Goal: Task Accomplishment & Management: Complete application form

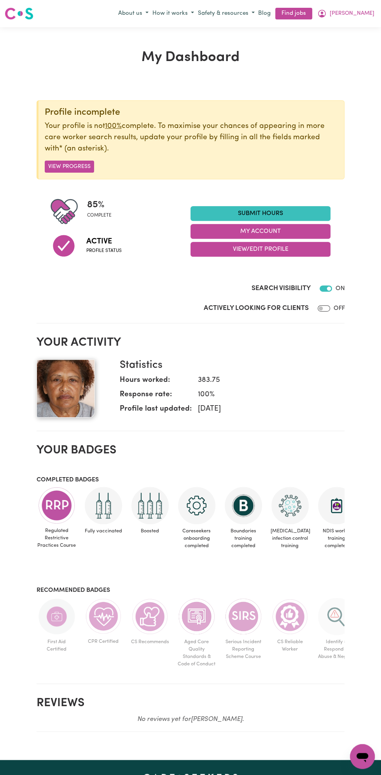
click at [271, 213] on link "Submit Hours" at bounding box center [261, 213] width 140 height 15
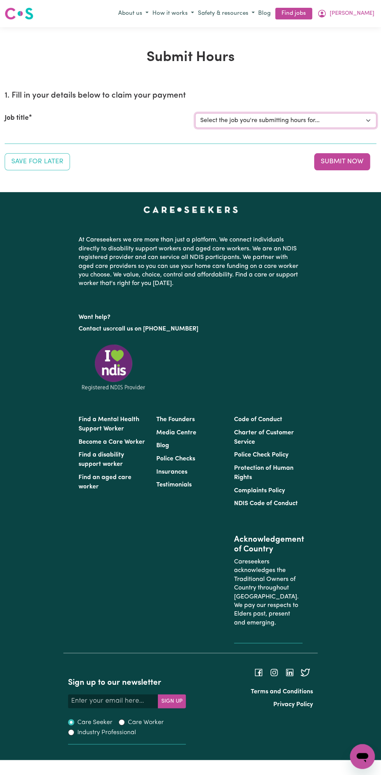
click at [280, 119] on select "Select the job you're submitting hours for... [Vartouhie ([PERSON_NAME]) [PERSO…" at bounding box center [285, 120] width 181 height 15
select select "13810"
click at [195, 113] on select "Select the job you're submitting hours for... [Vartouhie ([PERSON_NAME]) [PERSO…" at bounding box center [285, 120] width 181 height 15
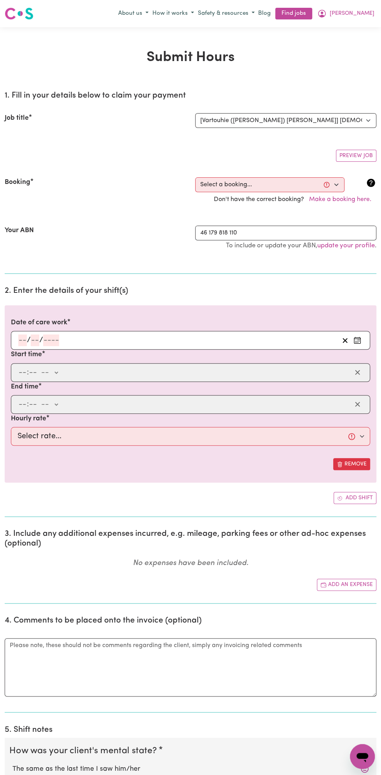
click at [52, 291] on h2 "2. Enter the details of your shift(s)" at bounding box center [191, 291] width 372 height 10
click at [54, 340] on input "number" at bounding box center [51, 340] width 16 height 12
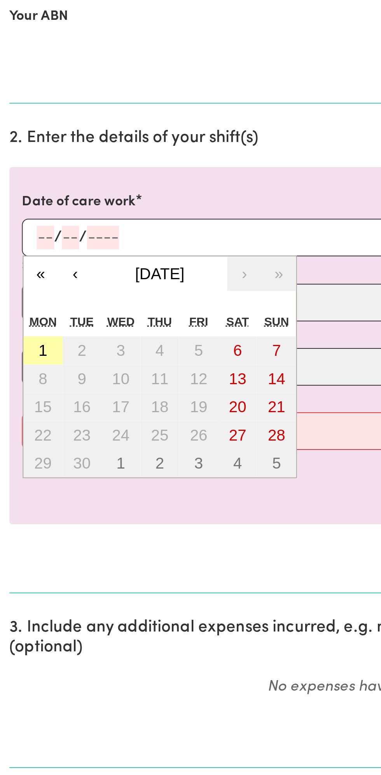
click at [24, 395] on button "1" at bounding box center [21, 396] width 19 height 14
type input "[DATE]"
type input "1"
type input "9"
type input "2025"
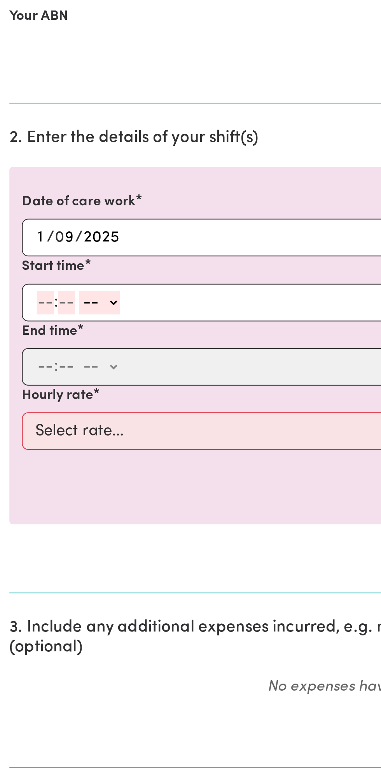
click at [31, 371] on input "number" at bounding box center [33, 373] width 9 height 12
click at [22, 373] on input "number" at bounding box center [22, 373] width 9 height 12
type input "12"
type input "0"
click at [60, 370] on select "-- am pm" at bounding box center [50, 373] width 20 height 12
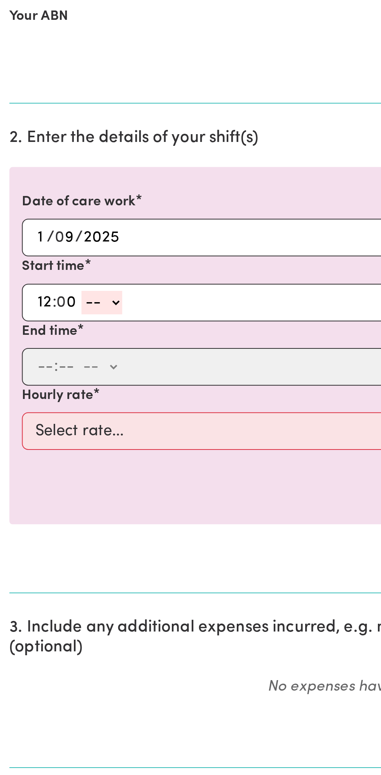
select select "pm"
click at [40, 367] on select "-- am pm" at bounding box center [50, 373] width 20 height 12
type input "12:00"
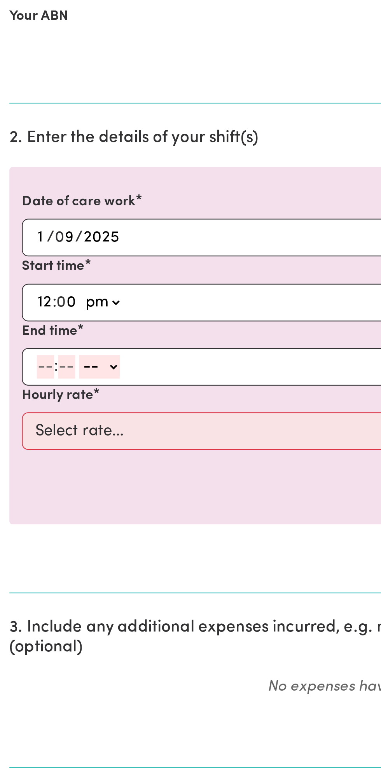
click at [19, 404] on input "number" at bounding box center [22, 405] width 9 height 12
type input "1"
click at [28, 406] on input "number" at bounding box center [29, 405] width 9 height 12
type input "0"
click at [56, 402] on select "-- am pm" at bounding box center [48, 405] width 20 height 12
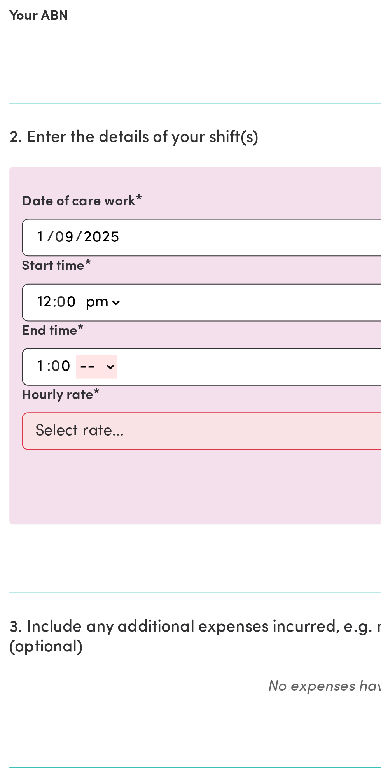
select select "pm"
click at [38, 399] on select "-- am pm" at bounding box center [48, 405] width 20 height 12
type input "13:00"
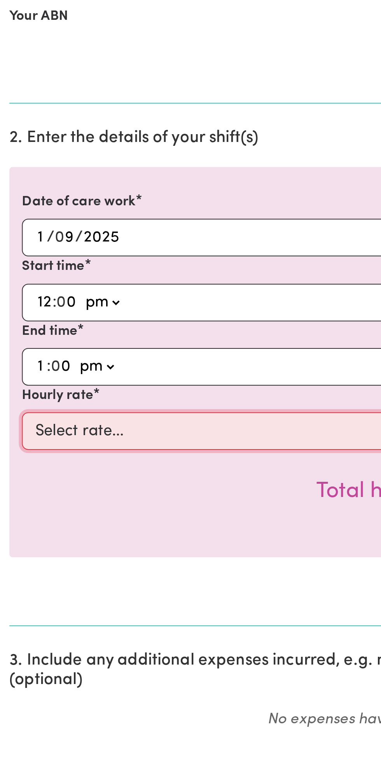
click at [89, 439] on select "Select rate... $49.00 (Weekday) $60.00 ([DATE])" at bounding box center [190, 436] width 359 height 19
select select "49-Weekday"
click at [11, 427] on select "Select rate... $49.00 (Weekday) $60.00 ([DATE])" at bounding box center [190, 436] width 359 height 19
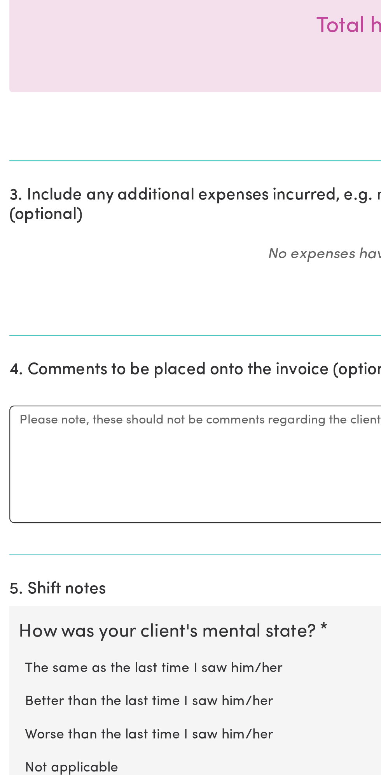
scroll to position [71, 0]
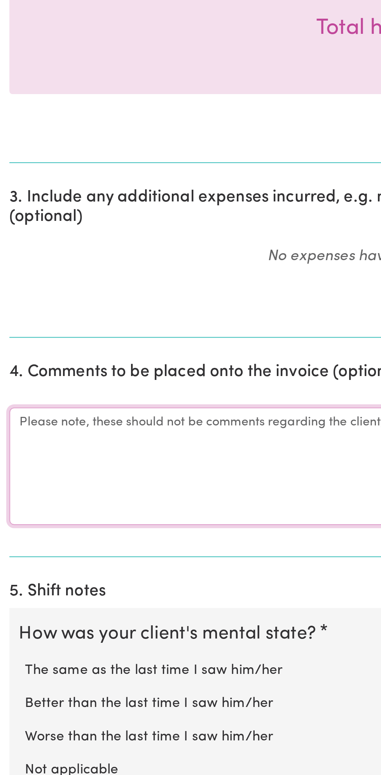
click at [46, 605] on textarea "Comments" at bounding box center [191, 612] width 372 height 58
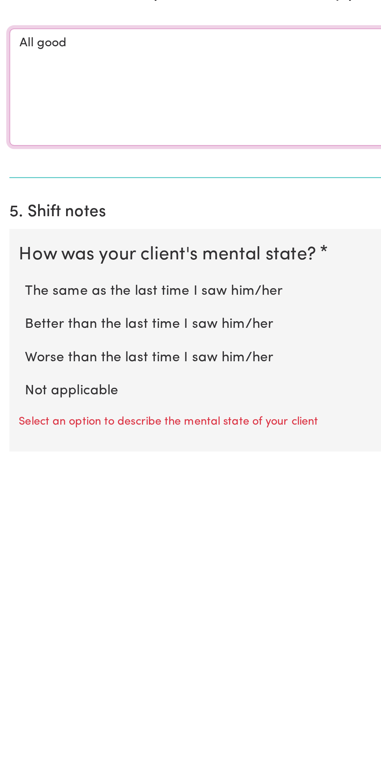
type textarea "All good"
click at [49, 735] on label "Not applicable" at bounding box center [190, 737] width 356 height 10
click at [12, 732] on input "Not applicable" at bounding box center [12, 732] width 0 height 0
radio input "true"
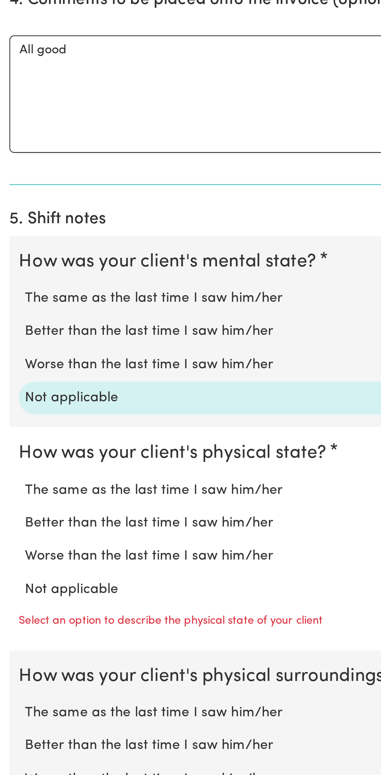
scroll to position [247, 0]
click at [46, 678] on label "Not applicable" at bounding box center [190, 683] width 356 height 10
click at [12, 678] on input "Not applicable" at bounding box center [12, 678] width 0 height 0
radio input "true"
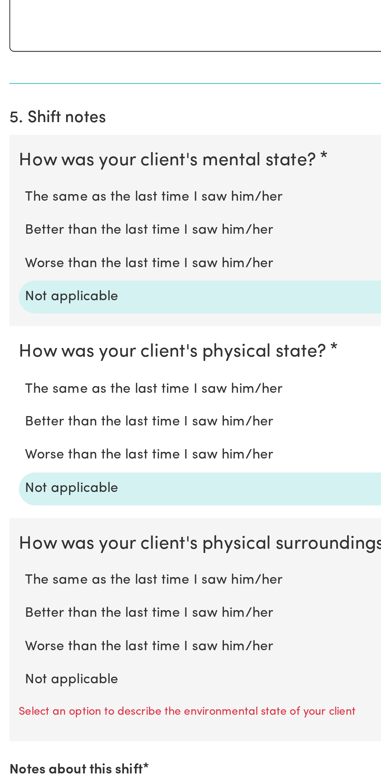
scroll to position [315, 0]
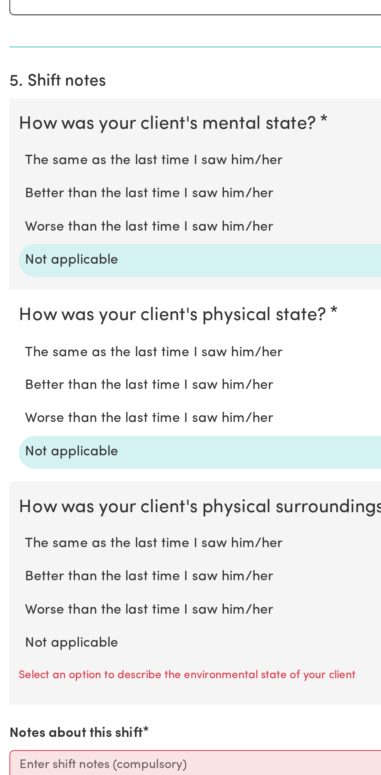
click at [52, 708] on label "Not applicable" at bounding box center [190, 710] width 356 height 10
click at [12, 705] on input "Not applicable" at bounding box center [12, 704] width 0 height 0
radio input "true"
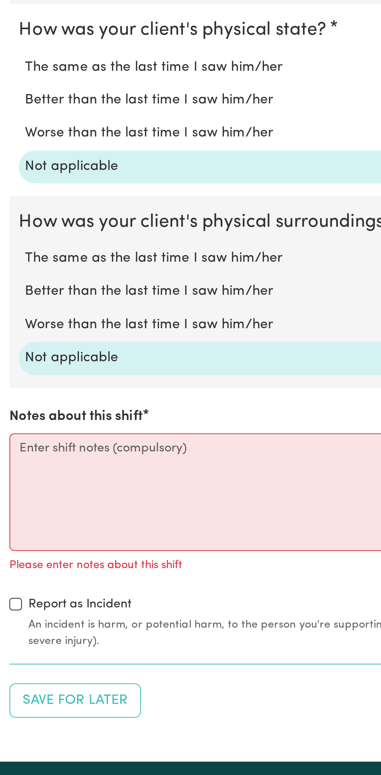
scroll to position [476, 0]
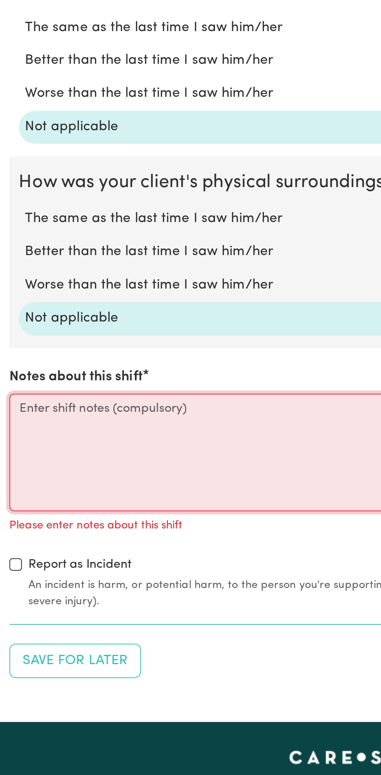
click at [63, 605] on textarea "Notes about this shift" at bounding box center [191, 615] width 372 height 58
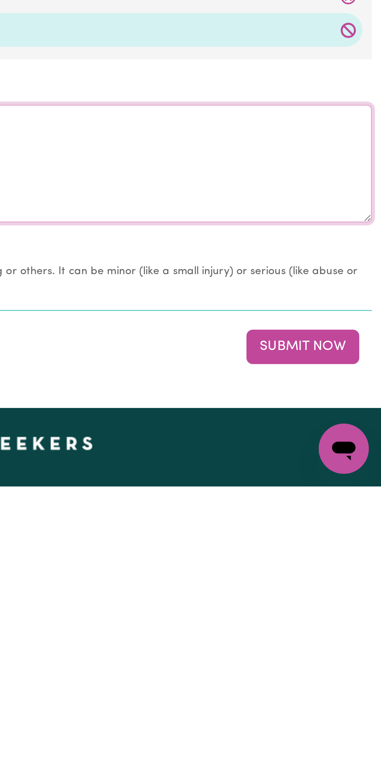
type textarea "Nothing changes all good"
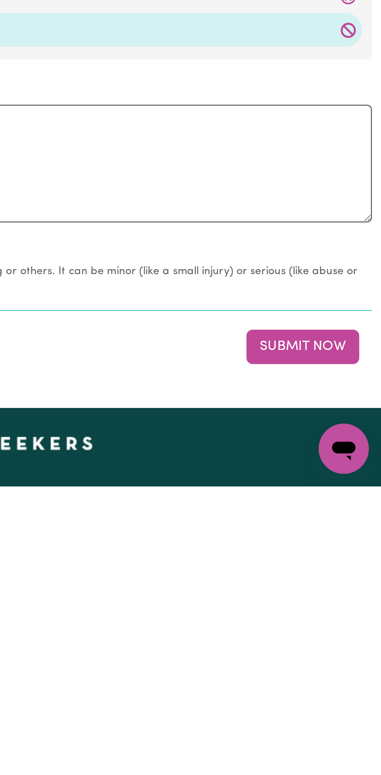
click at [343, 704] on button "Submit Now" at bounding box center [342, 705] width 56 height 17
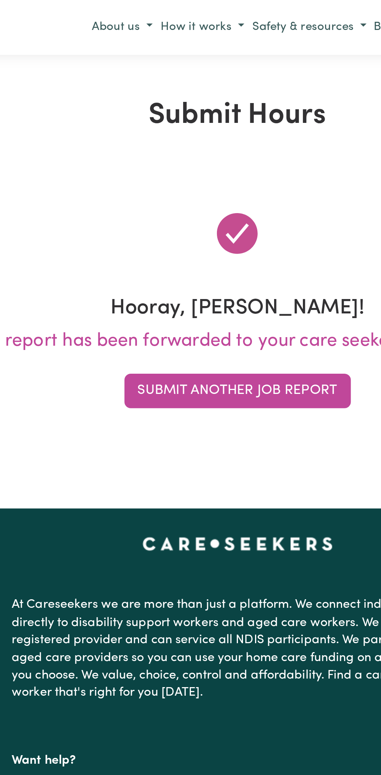
scroll to position [0, 0]
